Goal: Task Accomplishment & Management: Manage account settings

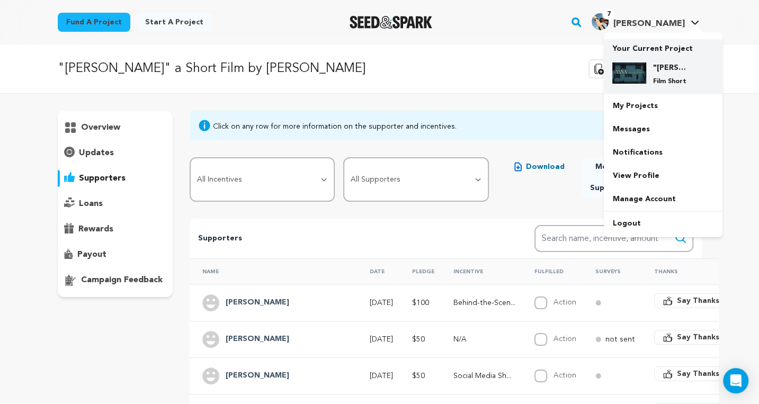
click at [633, 74] on img at bounding box center [630, 73] width 34 height 21
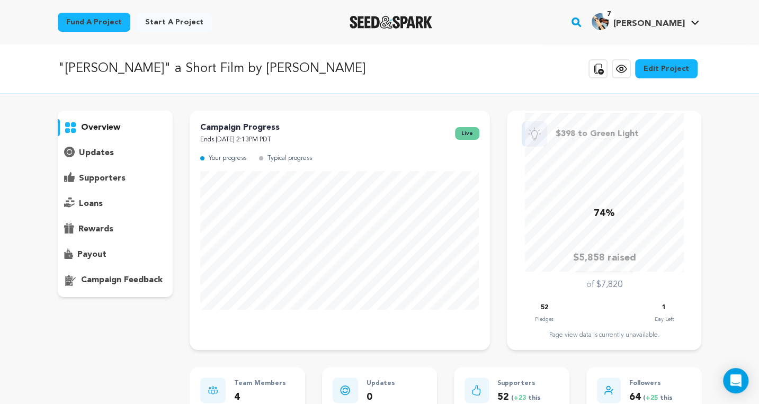
click at [617, 72] on link "View project" at bounding box center [621, 68] width 19 height 19
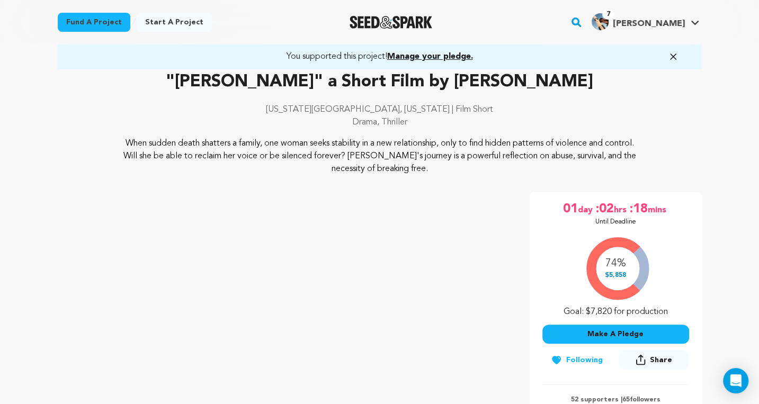
scroll to position [58, 0]
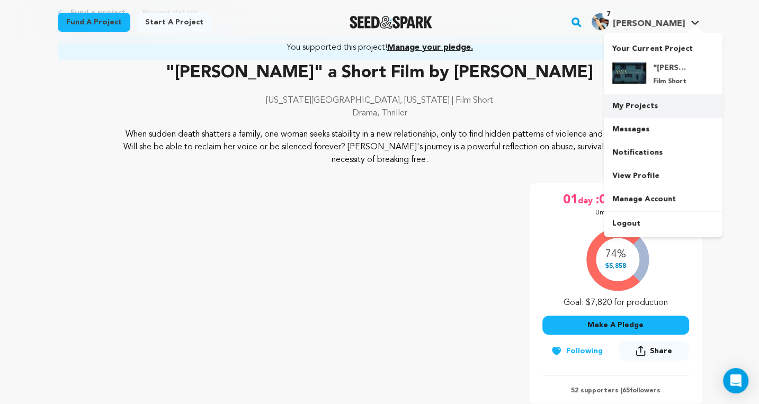
click at [652, 100] on link "My Projects" at bounding box center [663, 105] width 119 height 23
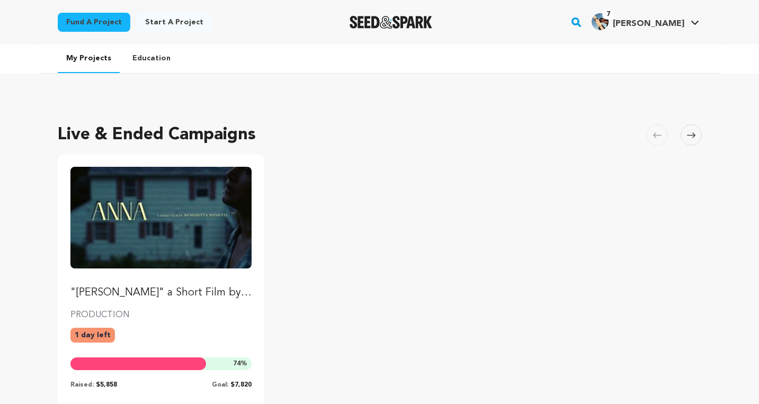
scroll to position [83, 0]
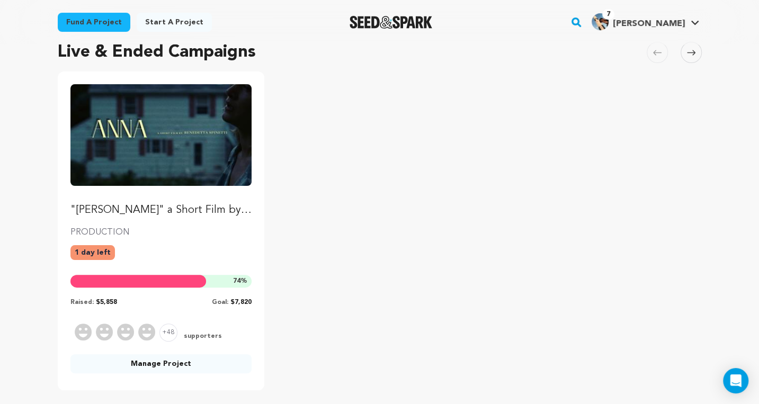
click at [156, 363] on link "Manage Project" at bounding box center [161, 364] width 182 height 19
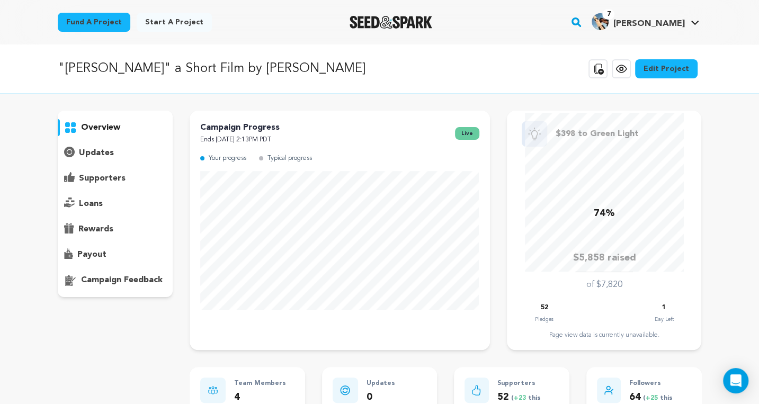
click at [628, 68] on icon at bounding box center [621, 69] width 13 height 13
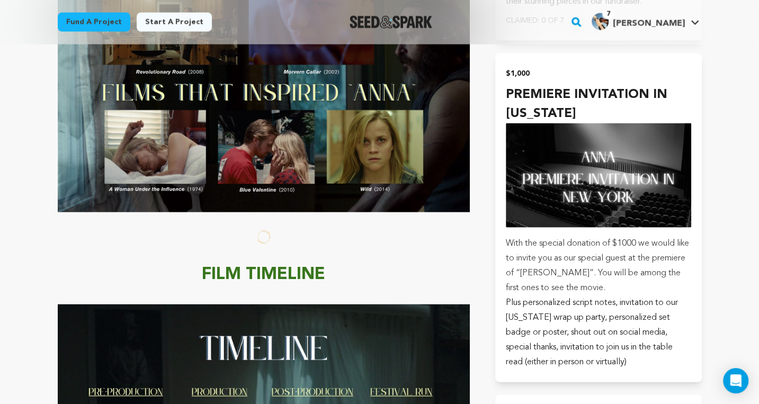
scroll to position [4287, 0]
